Goal: Entertainment & Leisure: Consume media (video, audio)

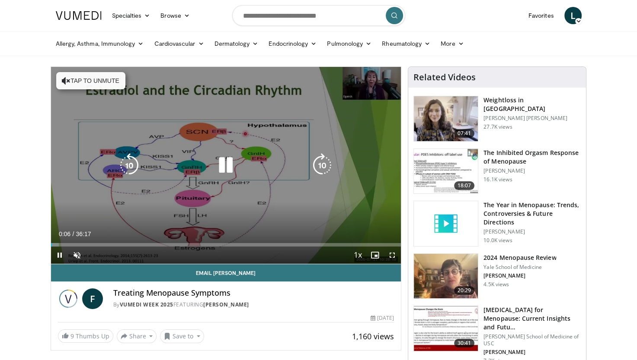
click at [76, 80] on button "Tap to unmute" at bounding box center [90, 80] width 69 height 17
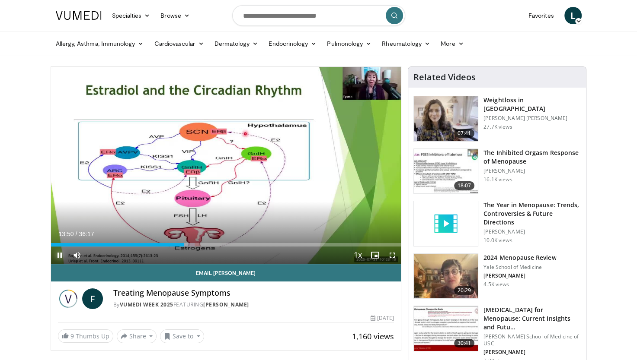
click at [61, 255] on span "Video Player" at bounding box center [59, 255] width 17 height 17
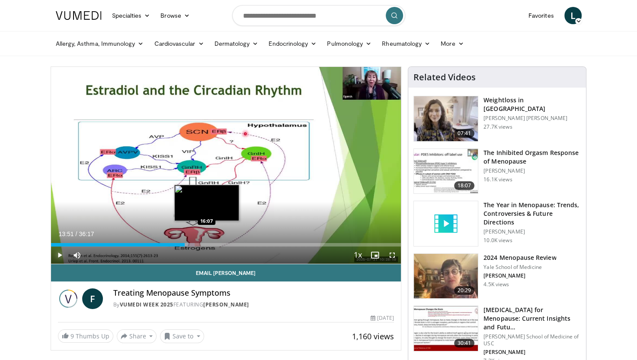
click at [205, 245] on div "Loaded : 41.01% 13:51 16:07" at bounding box center [226, 244] width 350 height 3
click at [215, 245] on div "Loaded : 46.85% 15:59 17:01" at bounding box center [226, 244] width 350 height 3
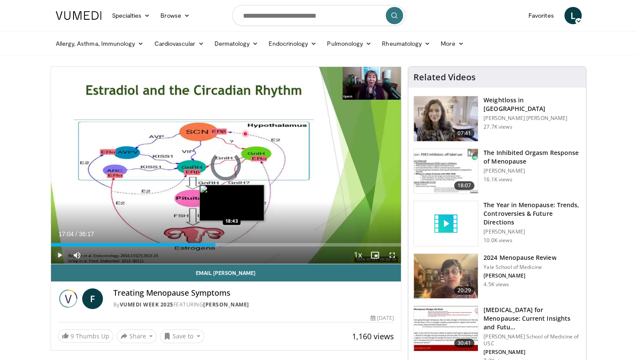
click at [232, 246] on div "Loaded : 50.07% 17:04 18:43" at bounding box center [226, 244] width 350 height 3
click at [241, 246] on div "Progress Bar" at bounding box center [236, 244] width 11 height 3
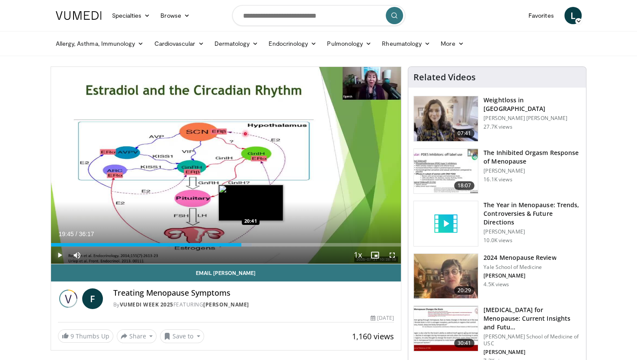
click at [250, 244] on div "Loaded : 57.41% 19:45 20:41" at bounding box center [226, 244] width 350 height 3
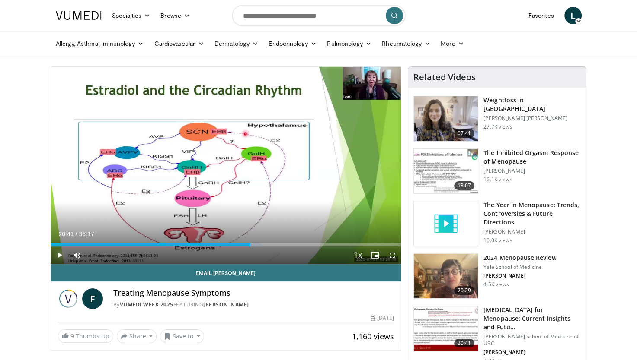
click at [61, 253] on span "Video Player" at bounding box center [59, 255] width 17 height 17
